Goal: Task Accomplishment & Management: Use online tool/utility

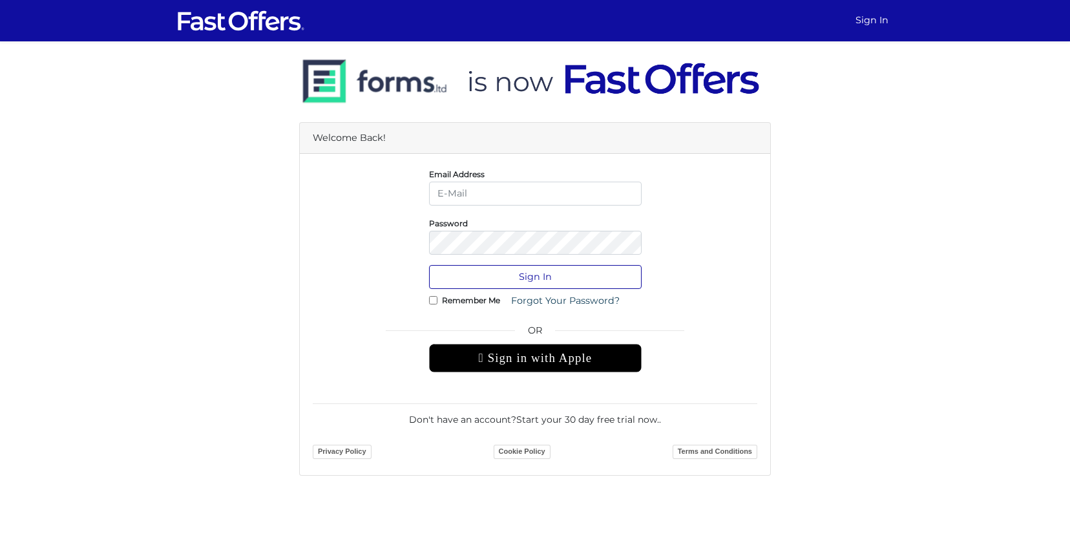
type input "[EMAIL_ADDRESS][DOMAIN_NAME]"
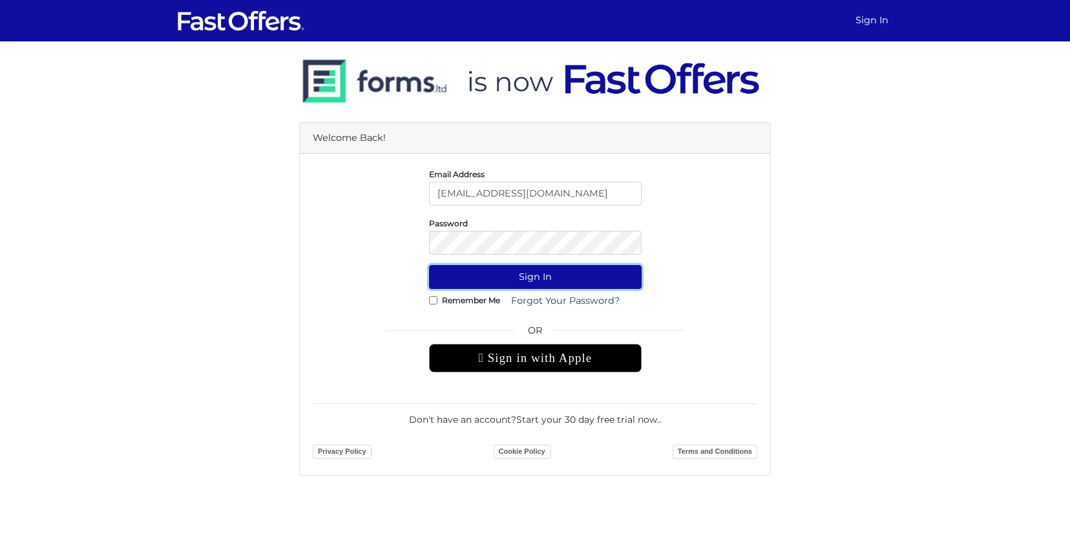
click at [538, 281] on button "Sign In" at bounding box center [535, 277] width 213 height 24
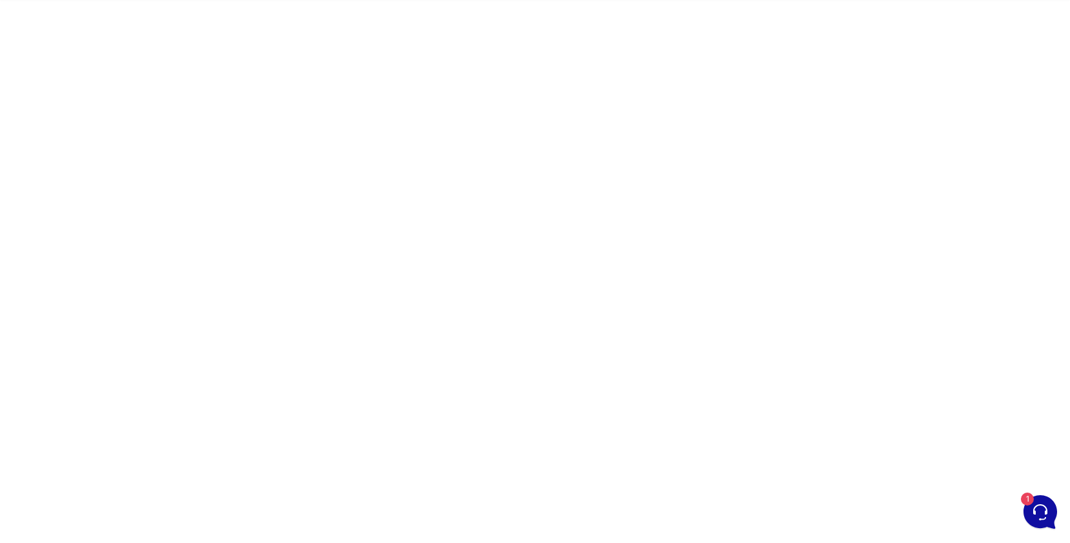
scroll to position [34, 0]
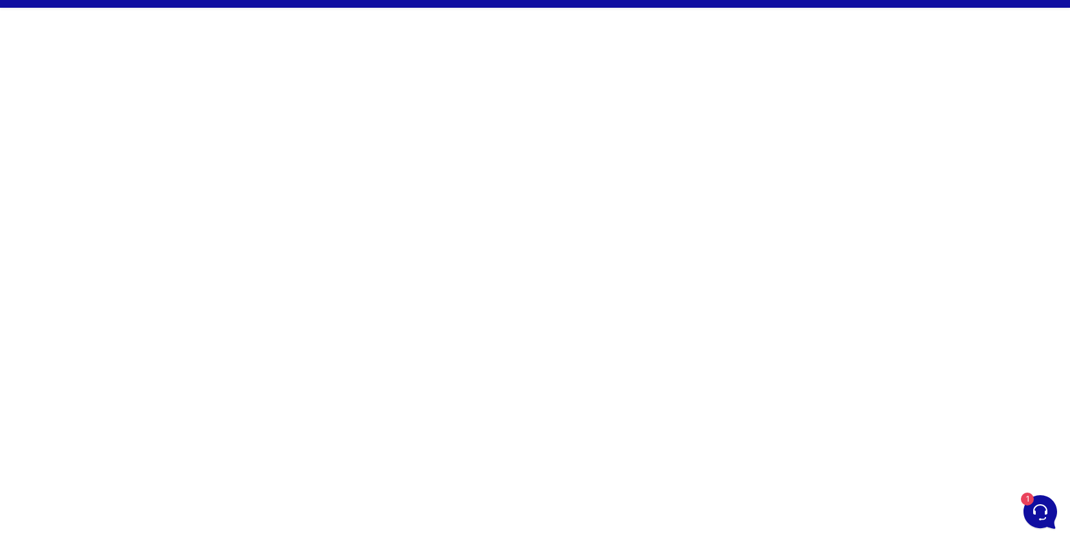
click at [323, 328] on div at bounding box center [535, 331] width 1070 height 646
